Goal: Task Accomplishment & Management: Complete application form

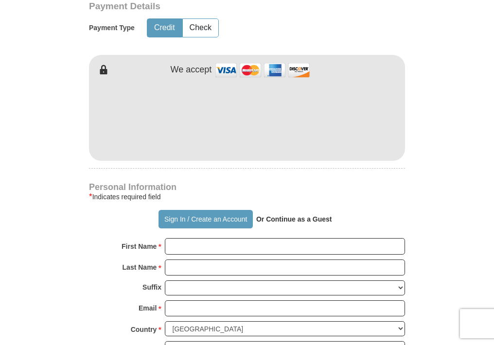
scroll to position [535, 0]
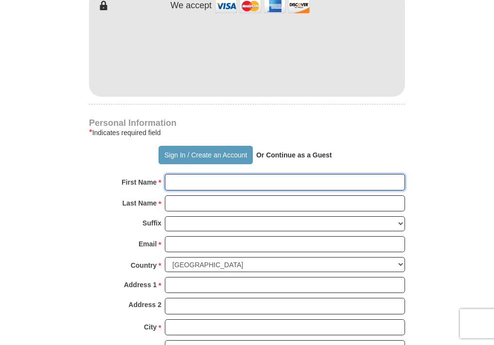
click at [171, 181] on input "First Name *" at bounding box center [285, 182] width 240 height 17
type input "s"
type input "S"
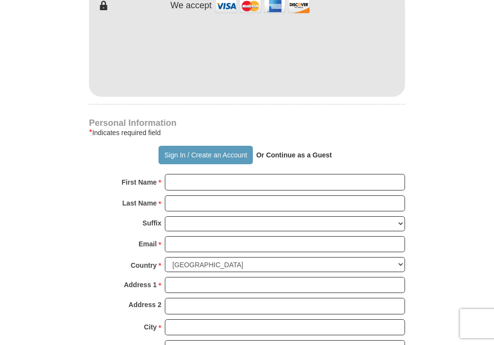
click at [284, 156] on strong "Or Continue as a Guest" at bounding box center [294, 155] width 76 height 8
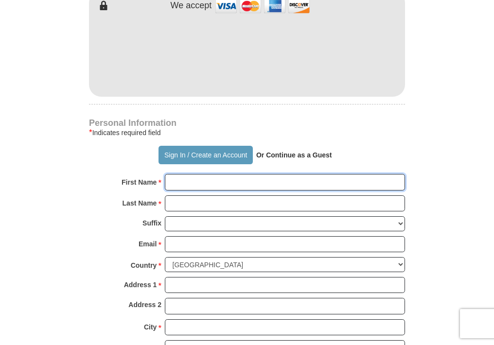
click at [172, 182] on input "First Name *" at bounding box center [285, 182] width 240 height 17
type input "[PERSON_NAME]"
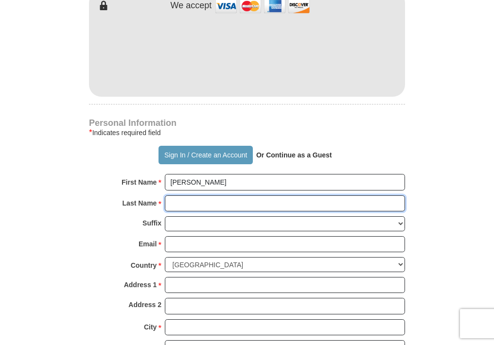
click at [169, 203] on input "Last Name *" at bounding box center [285, 204] width 240 height 17
type input "Long"
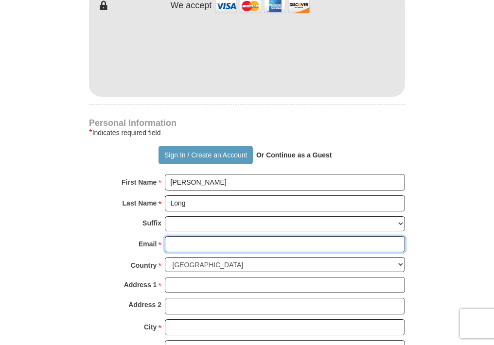
click at [167, 244] on input "Email *" at bounding box center [285, 244] width 240 height 17
type input "[EMAIL_ADDRESS][DOMAIN_NAME]"
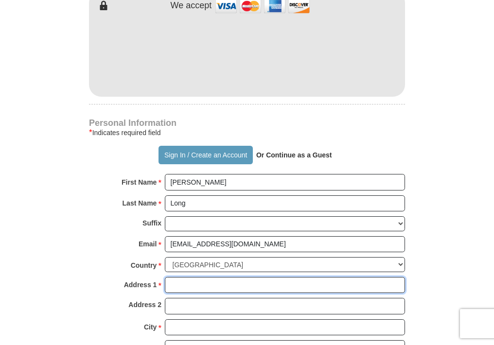
type input "[STREET_ADDRESS]"
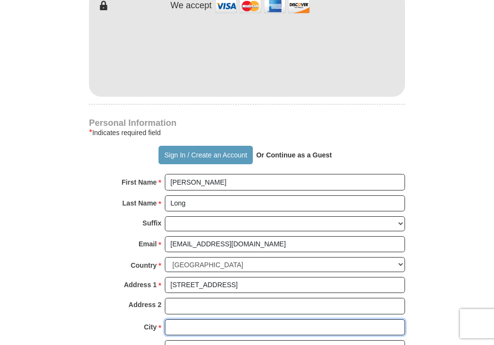
type input "[PERSON_NAME]"
select select "MO"
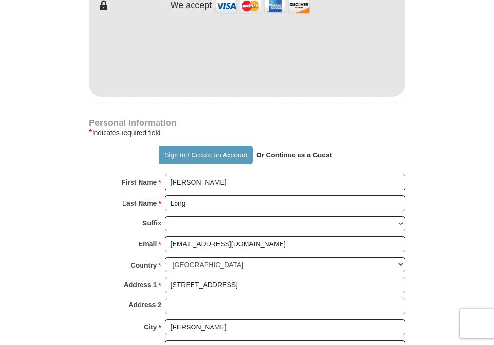
type input "65781-9361"
type input "4178408641"
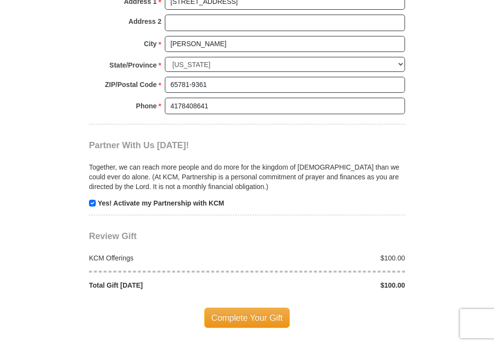
scroll to position [827, 0]
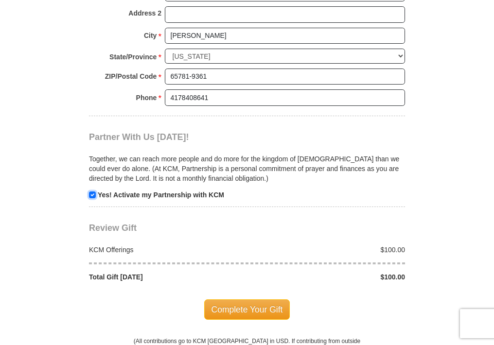
click at [93, 192] on input "checkbox" at bounding box center [92, 195] width 7 height 7
checkbox input "false"
click at [246, 306] on span "Complete Your Gift" at bounding box center [247, 310] width 86 height 20
